Goal: Task Accomplishment & Management: Use online tool/utility

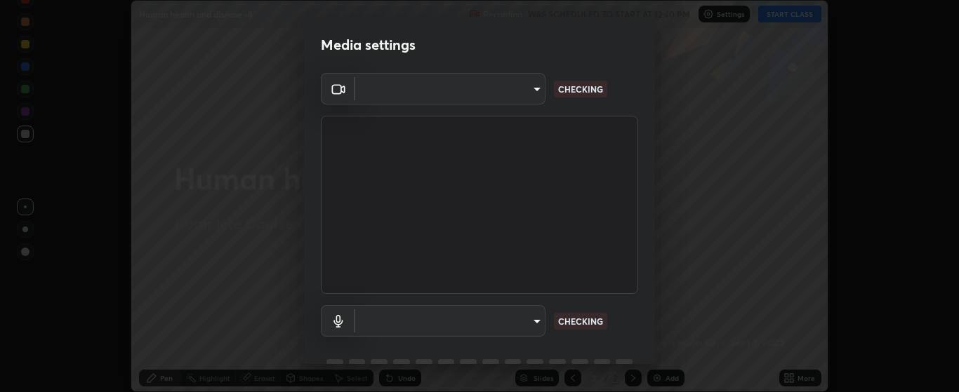
scroll to position [392, 959]
type input "bdf1d9f3bca52f971e18e8a0044631de21cc90e990e9184687b770e2af72e9a3"
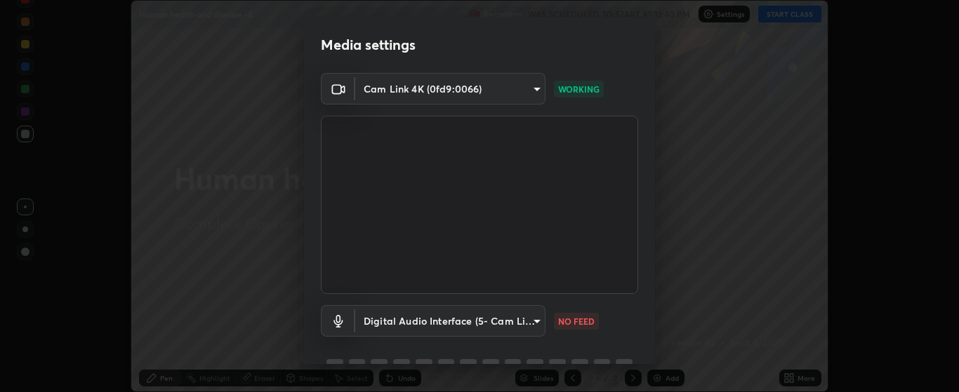
scroll to position [68, 0]
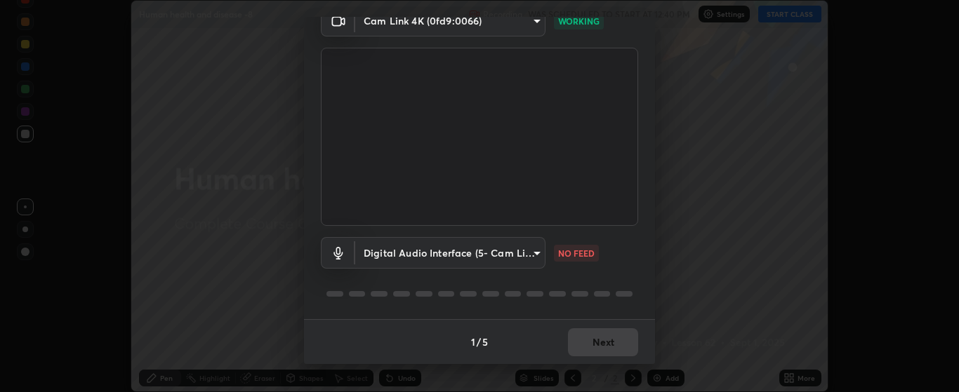
click at [530, 255] on body "Erase all Human health and disease -8 Recording WAS SCHEDULED TO START AT 12:40…" at bounding box center [479, 196] width 959 height 392
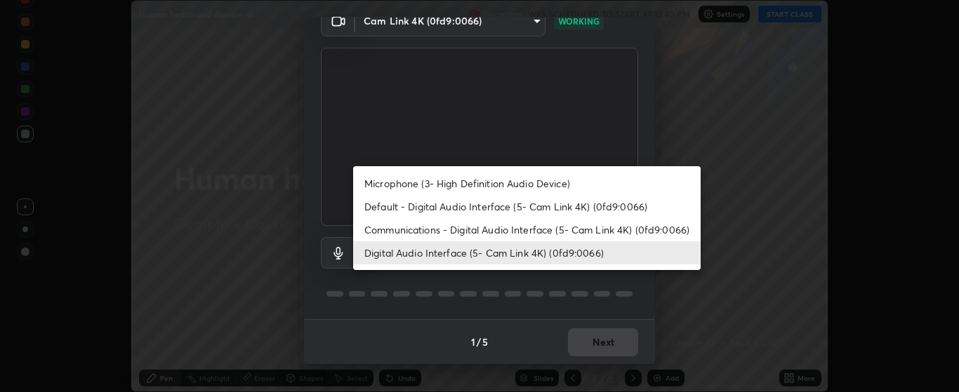
click at [557, 183] on li "Microphone (3- High Definition Audio Device)" at bounding box center [527, 183] width 348 height 23
type input "c256b86daf01c560be4829c0f54a8eced1dcc955cc1284151957411a620cb3fd"
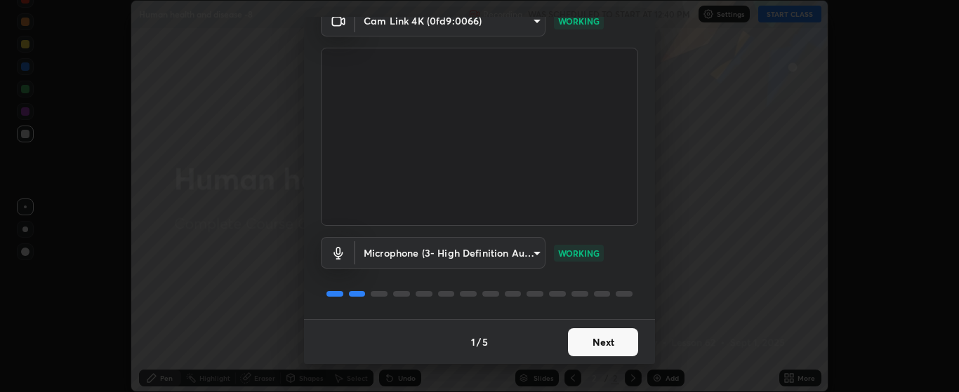
click at [593, 341] on button "Next" at bounding box center [603, 343] width 70 height 28
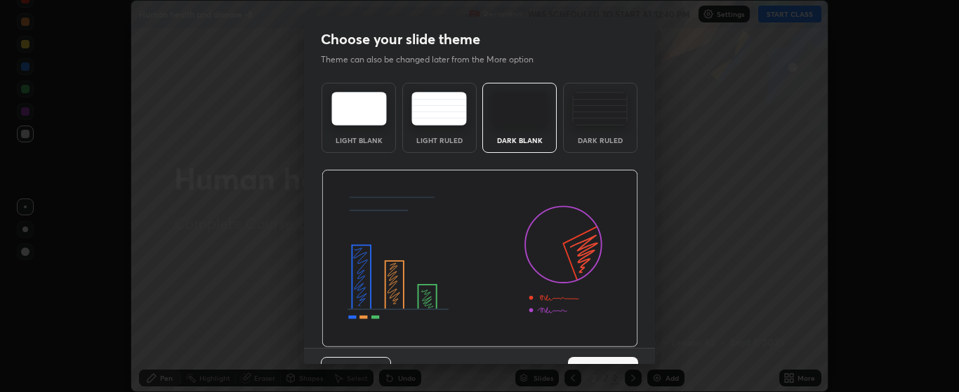
scroll to position [29, 0]
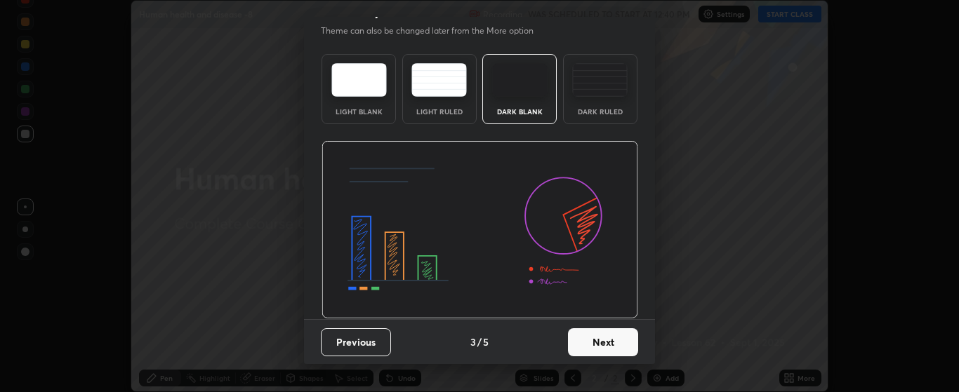
click at [604, 340] on button "Next" at bounding box center [603, 343] width 70 height 28
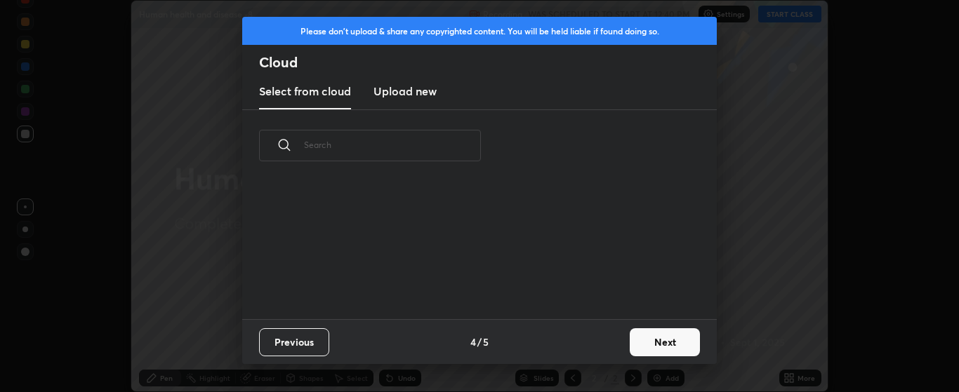
click at [637, 342] on button "Next" at bounding box center [665, 343] width 70 height 28
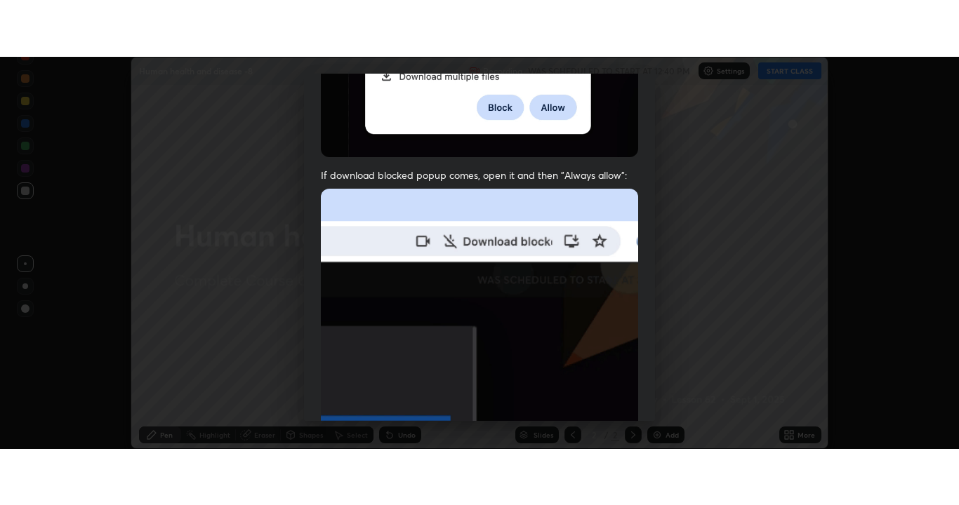
scroll to position [355, 0]
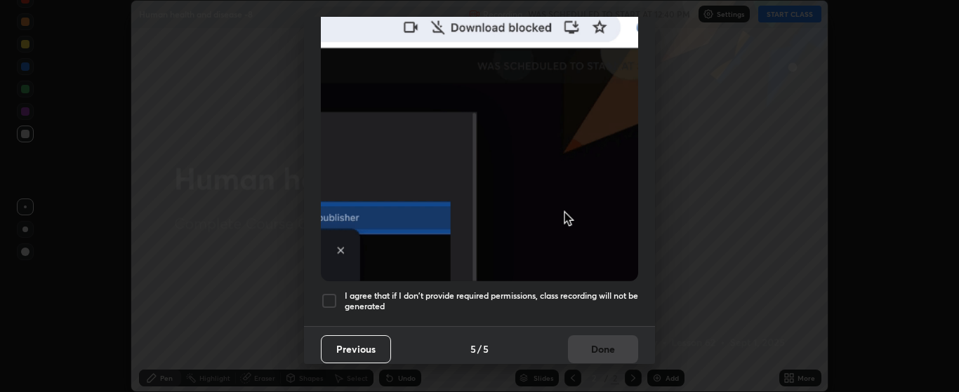
click at [332, 293] on div at bounding box center [329, 301] width 17 height 17
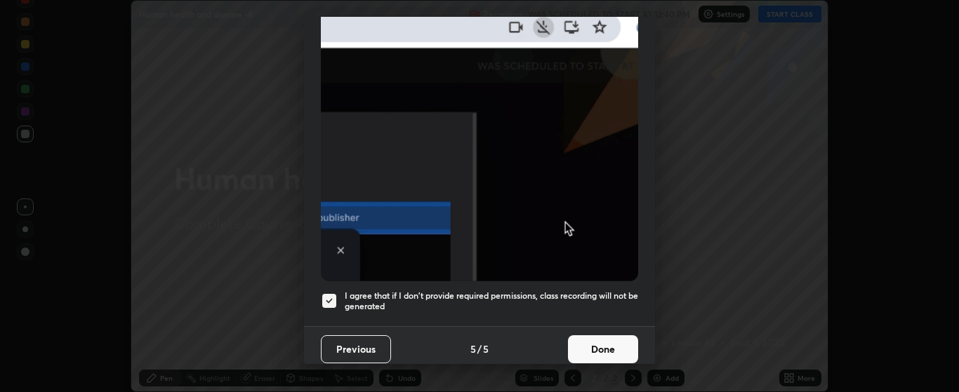
click at [588, 339] on button "Done" at bounding box center [603, 350] width 70 height 28
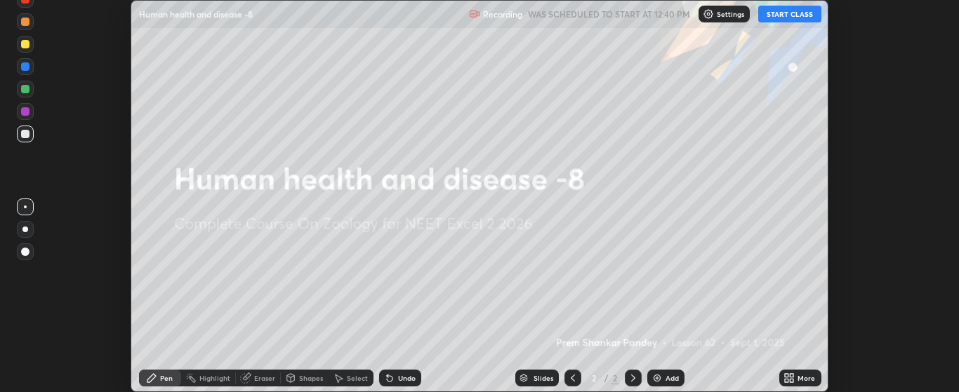
click at [786, 15] on button "START CLASS" at bounding box center [789, 14] width 63 height 17
click at [791, 378] on icon at bounding box center [788, 378] width 11 height 11
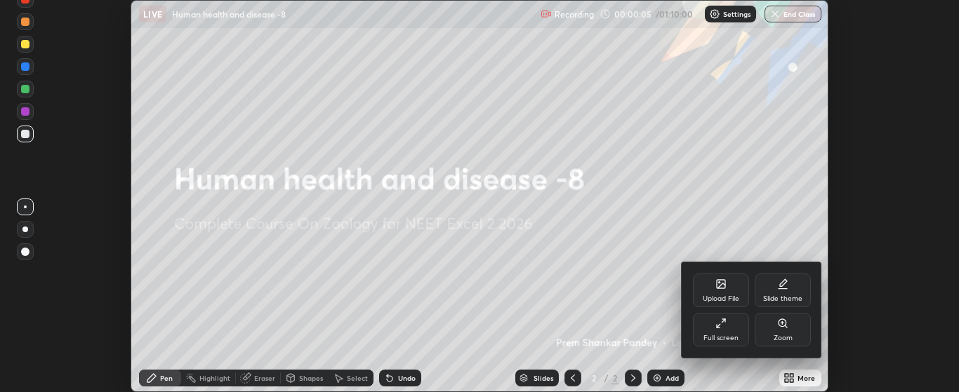
click at [732, 331] on div "Full screen" at bounding box center [721, 330] width 56 height 34
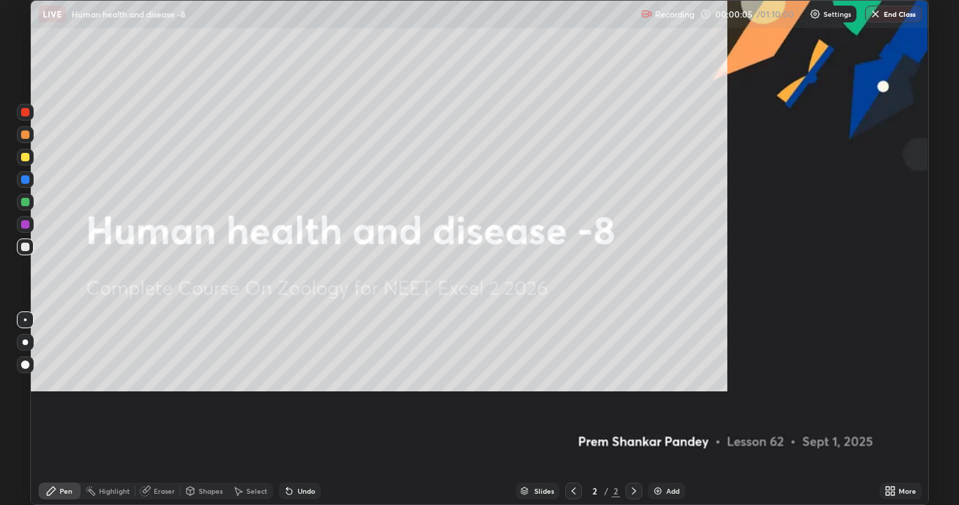
scroll to position [505, 959]
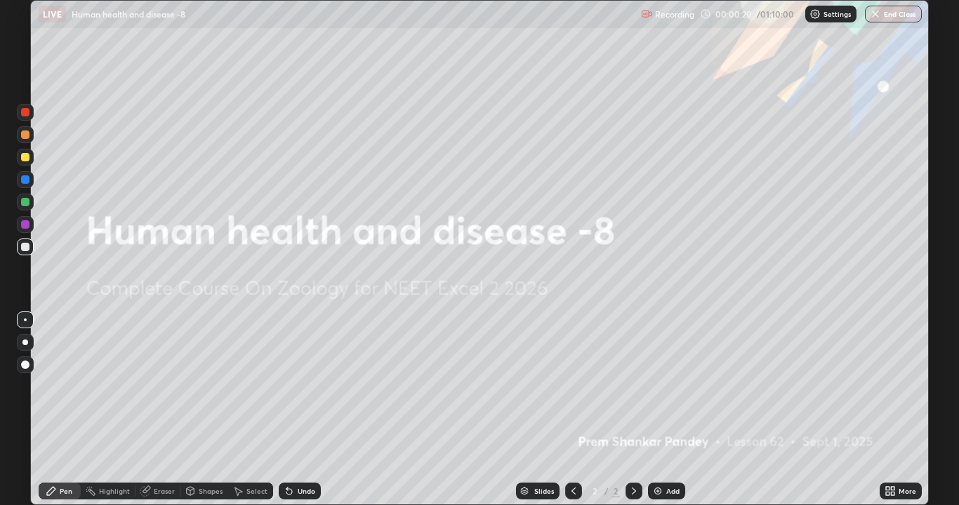
click at [893, 392] on icon at bounding box center [893, 494] width 4 height 4
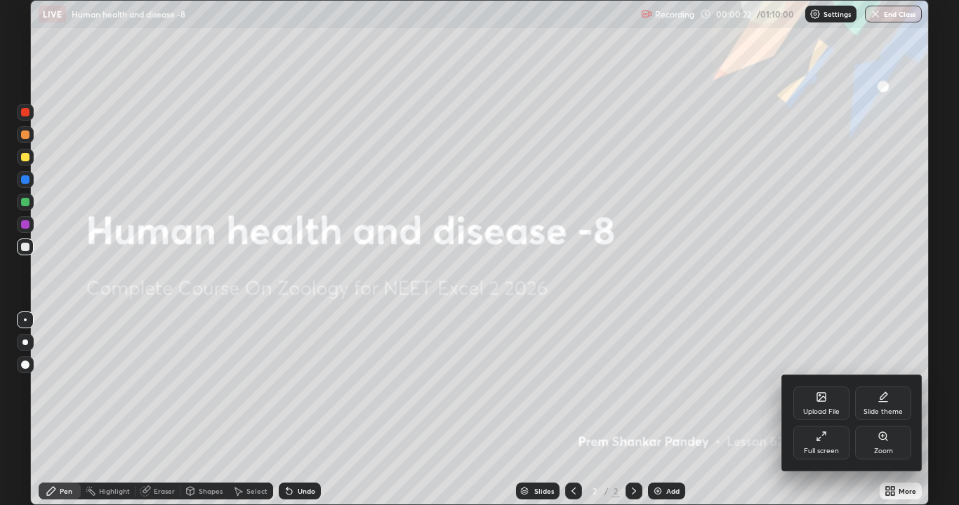
click at [757, 384] on div at bounding box center [479, 252] width 959 height 505
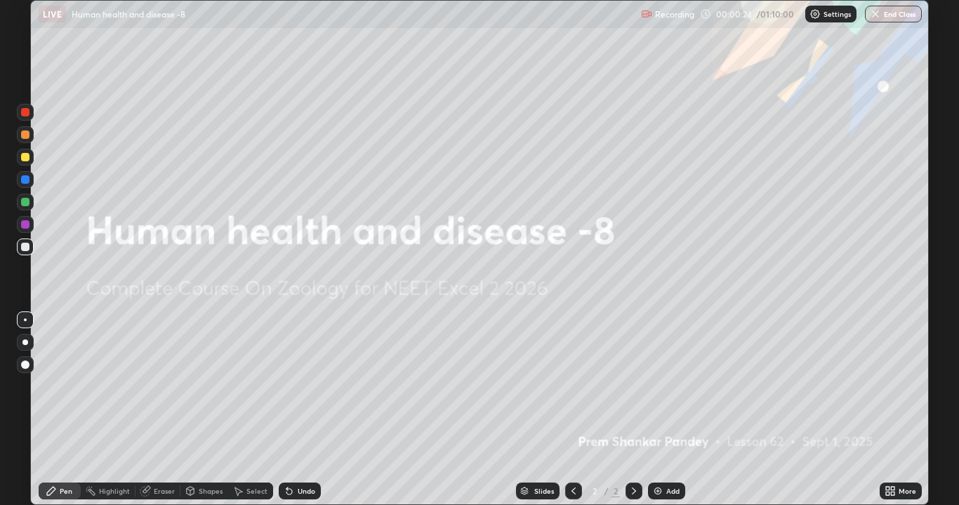
click at [657, 392] on img at bounding box center [657, 491] width 11 height 11
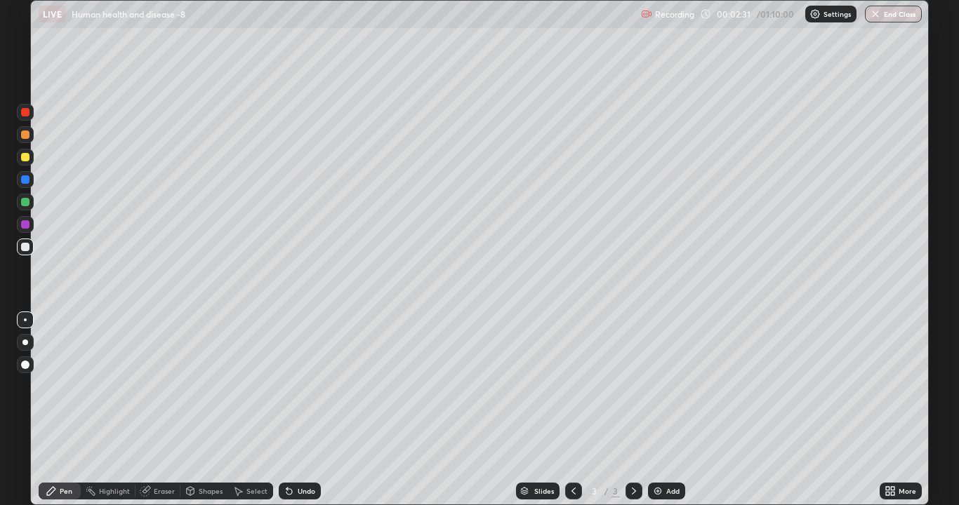
click at [26, 342] on div at bounding box center [25, 343] width 6 height 6
click at [28, 154] on div at bounding box center [25, 157] width 8 height 8
click at [652, 392] on img at bounding box center [657, 491] width 11 height 11
click at [27, 246] on div at bounding box center [25, 247] width 8 height 8
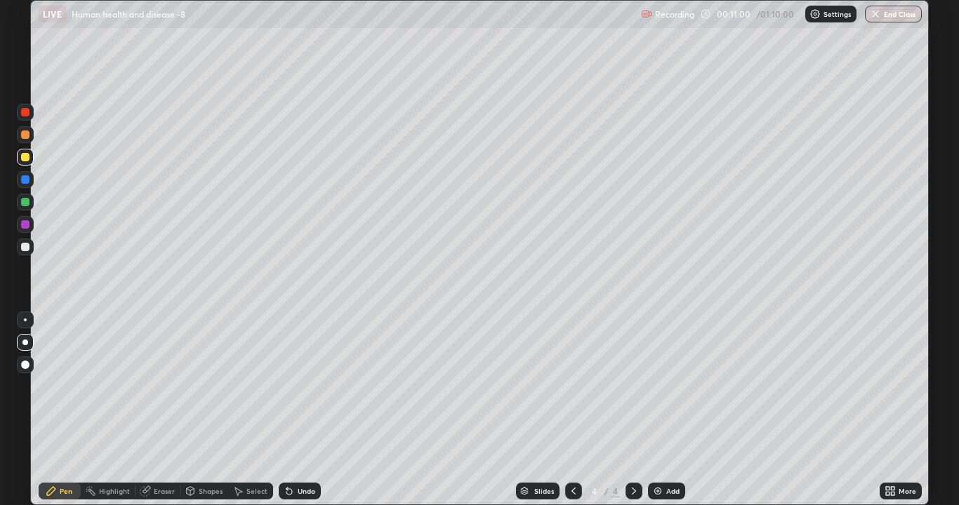
click at [29, 249] on div at bounding box center [25, 247] width 8 height 8
click at [289, 392] on icon at bounding box center [289, 492] width 6 height 6
click at [291, 392] on icon at bounding box center [289, 491] width 11 height 11
click at [26, 201] on div at bounding box center [25, 202] width 8 height 8
click at [289, 392] on icon at bounding box center [289, 491] width 11 height 11
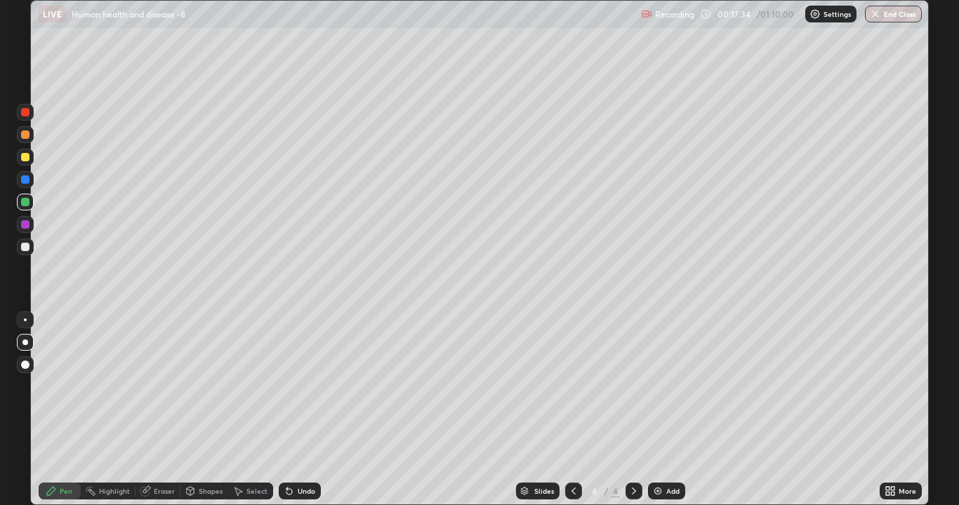
click at [287, 392] on icon at bounding box center [289, 492] width 6 height 6
click at [654, 392] on img at bounding box center [657, 491] width 11 height 11
click at [572, 392] on icon at bounding box center [573, 491] width 11 height 11
click at [633, 392] on icon at bounding box center [633, 491] width 11 height 11
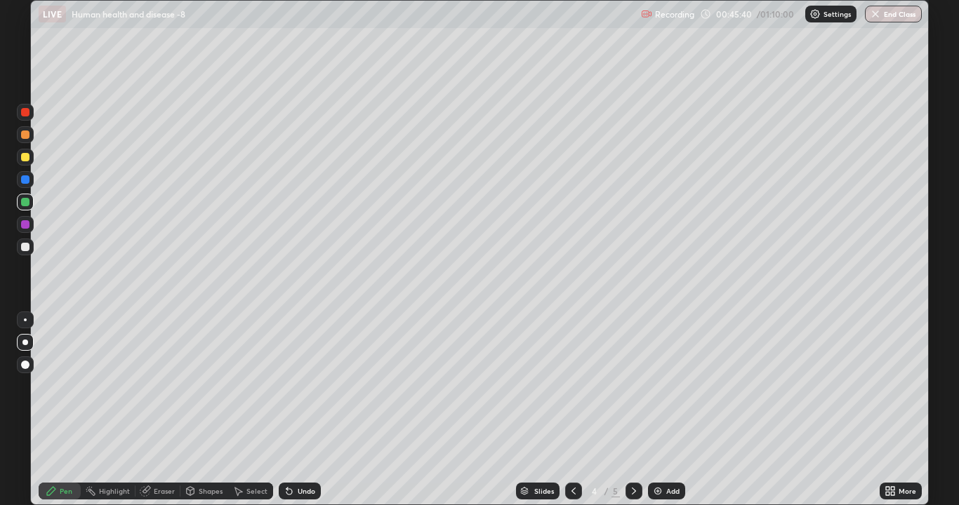
click at [630, 392] on icon at bounding box center [633, 491] width 11 height 11
click at [657, 392] on img at bounding box center [657, 491] width 11 height 11
click at [29, 249] on div at bounding box center [25, 247] width 17 height 17
click at [28, 156] on div at bounding box center [25, 157] width 8 height 8
click at [25, 157] on div at bounding box center [25, 157] width 8 height 8
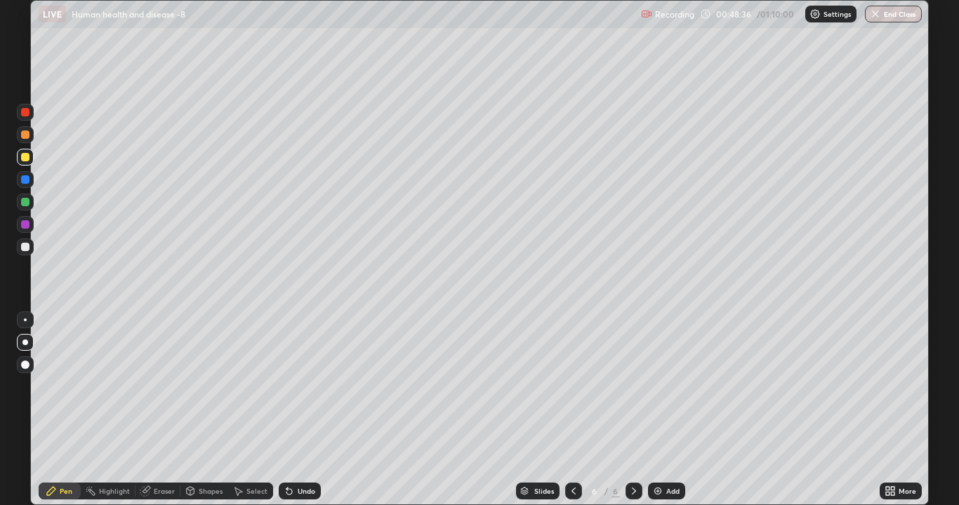
click at [24, 249] on div at bounding box center [25, 247] width 8 height 8
click at [24, 112] on div at bounding box center [25, 112] width 8 height 8
click at [29, 114] on div at bounding box center [25, 112] width 8 height 8
click at [20, 243] on div at bounding box center [25, 247] width 17 height 17
click at [22, 244] on div at bounding box center [25, 247] width 8 height 8
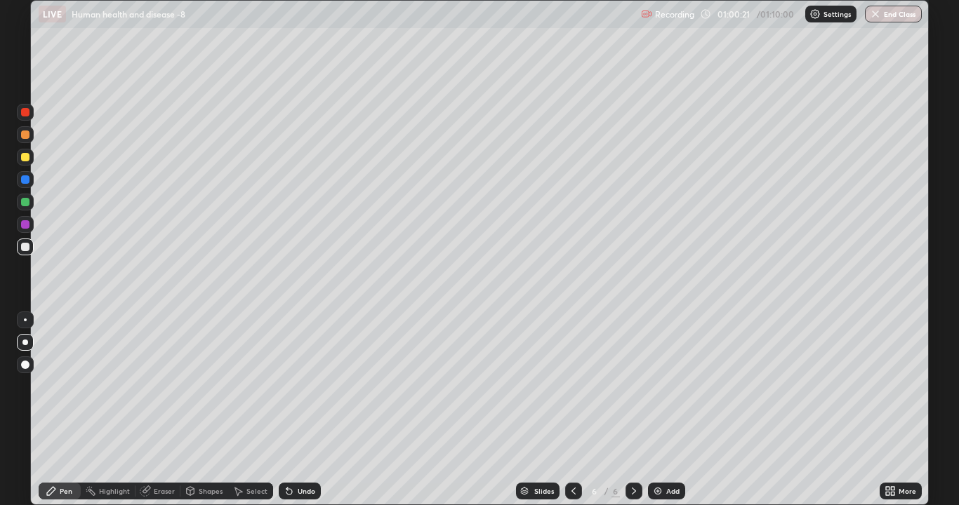
click at [889, 11] on button "End Class" at bounding box center [893, 14] width 57 height 17
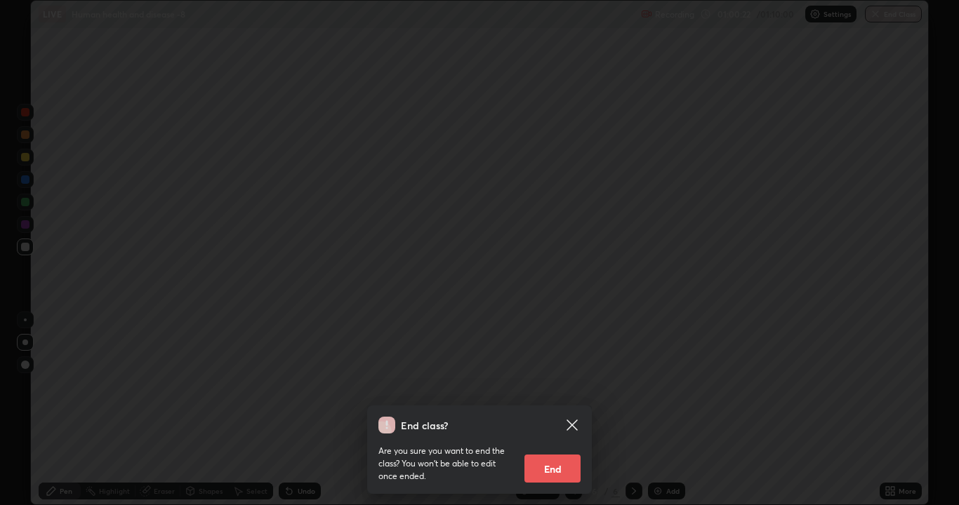
click at [548, 392] on button "End" at bounding box center [552, 469] width 56 height 28
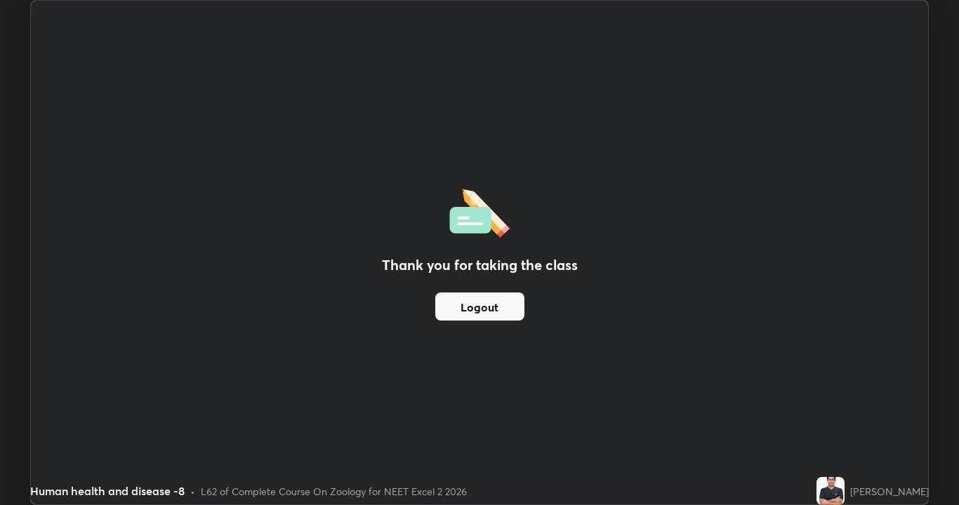
click at [489, 299] on button "Logout" at bounding box center [479, 307] width 89 height 28
click at [485, 305] on button "Logout" at bounding box center [479, 307] width 89 height 28
click at [477, 310] on button "Logout" at bounding box center [479, 307] width 89 height 28
